Goal: Book appointment/travel/reservation

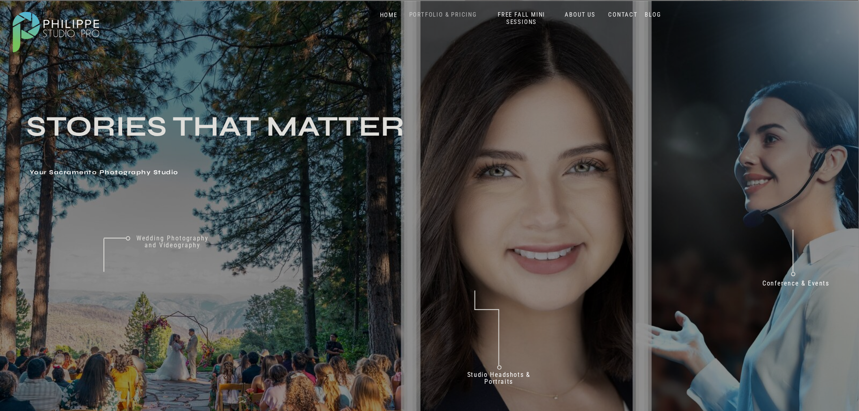
click at [442, 12] on nav "PORTFOLIO & PRICING" at bounding box center [443, 15] width 74 height 8
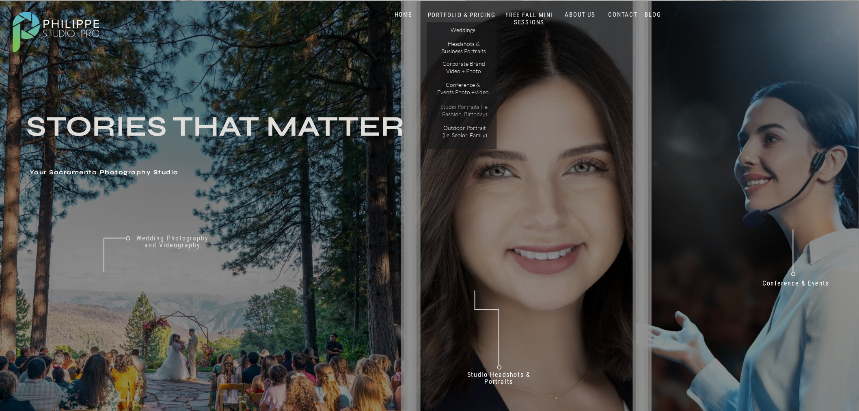
click at [456, 113] on p "Studio Portraits (i.e. Fashion, Birthday)" at bounding box center [464, 110] width 55 height 14
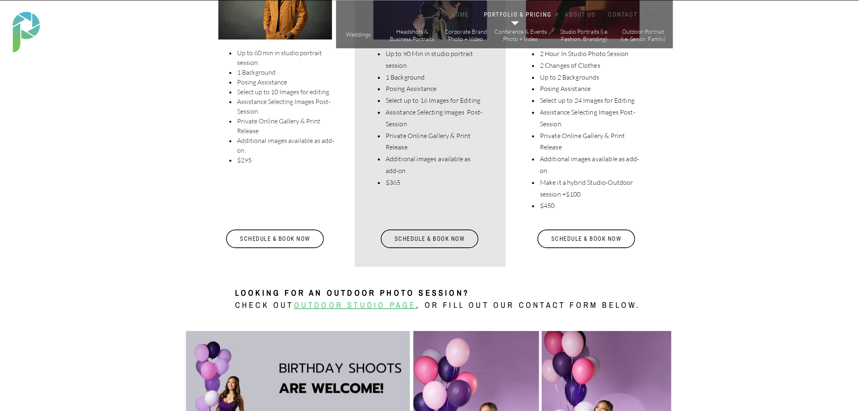
scroll to position [2301, 0]
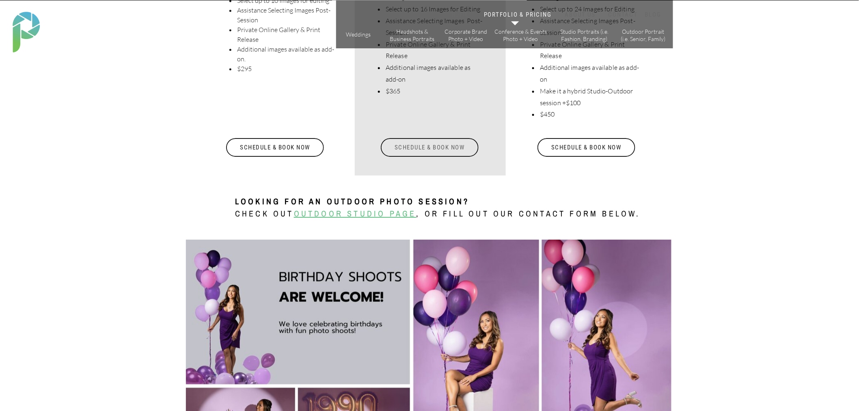
click at [419, 145] on div "Schedule & Book Now" at bounding box center [429, 147] width 99 height 19
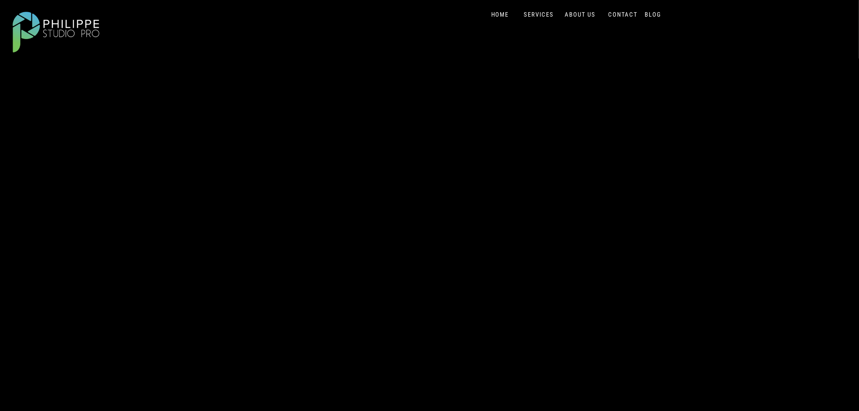
scroll to position [270, 0]
